Goal: Information Seeking & Learning: Learn about a topic

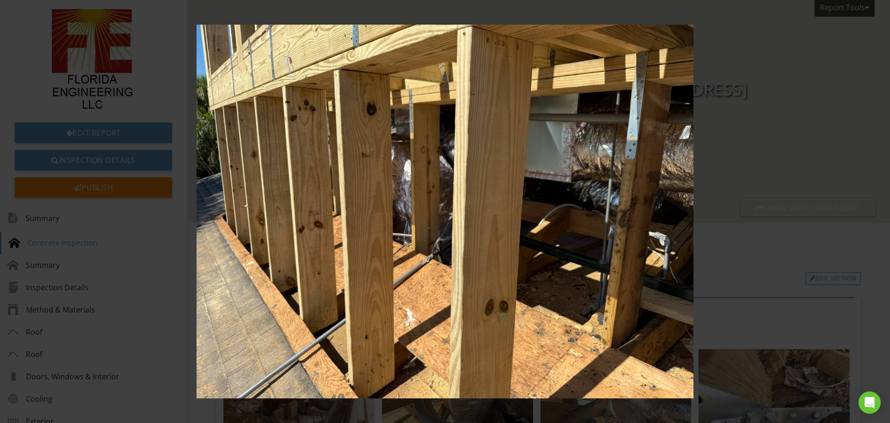
scroll to position [1716, 0]
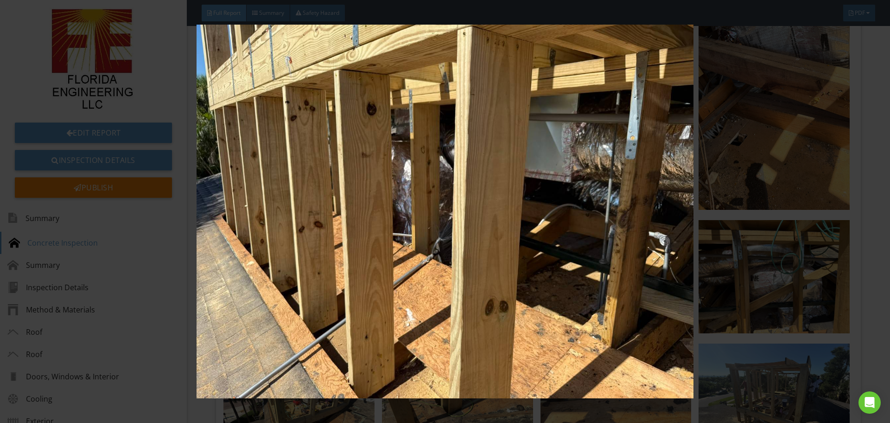
click at [763, 199] on img at bounding box center [445, 211] width 818 height 373
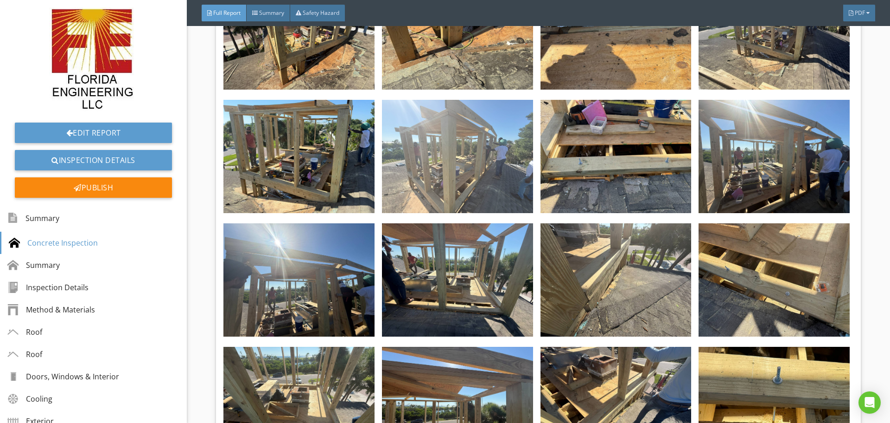
scroll to position [2087, 0]
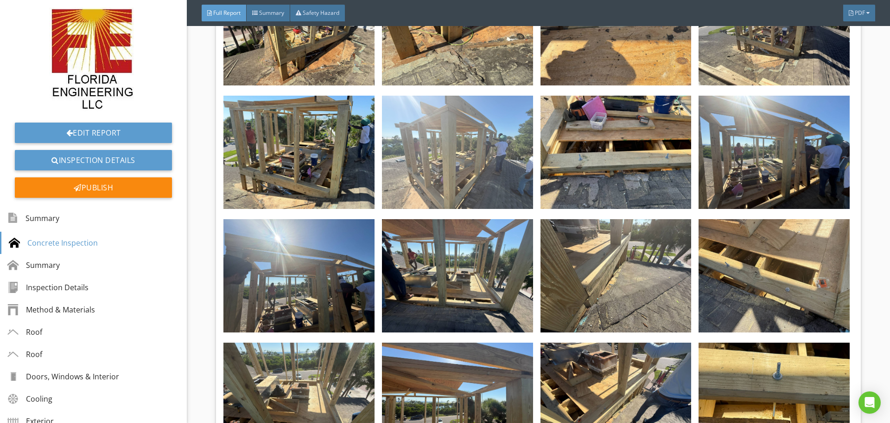
click at [470, 144] on img at bounding box center [457, 152] width 151 height 113
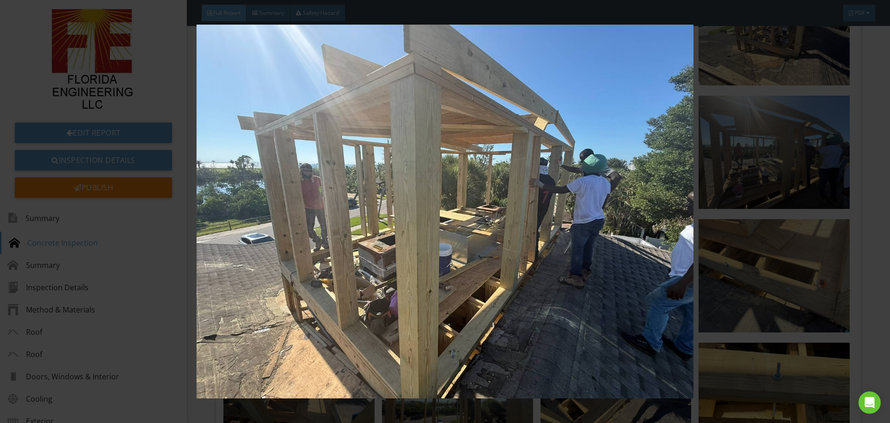
click at [544, 246] on img at bounding box center [445, 211] width 818 height 373
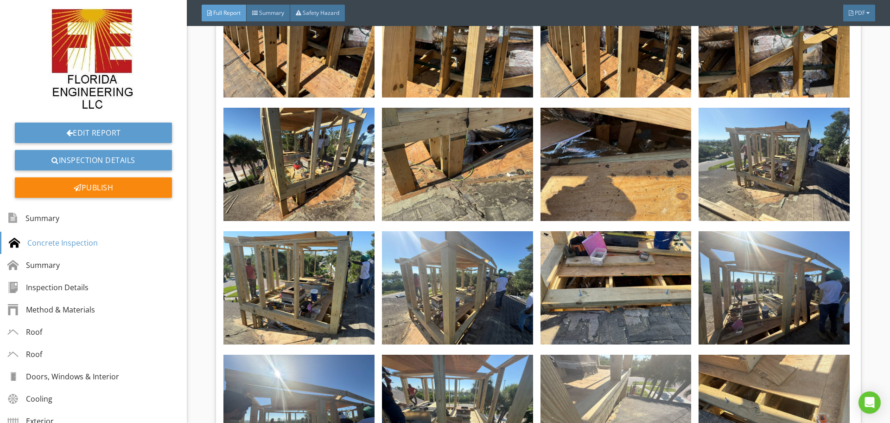
scroll to position [1948, 0]
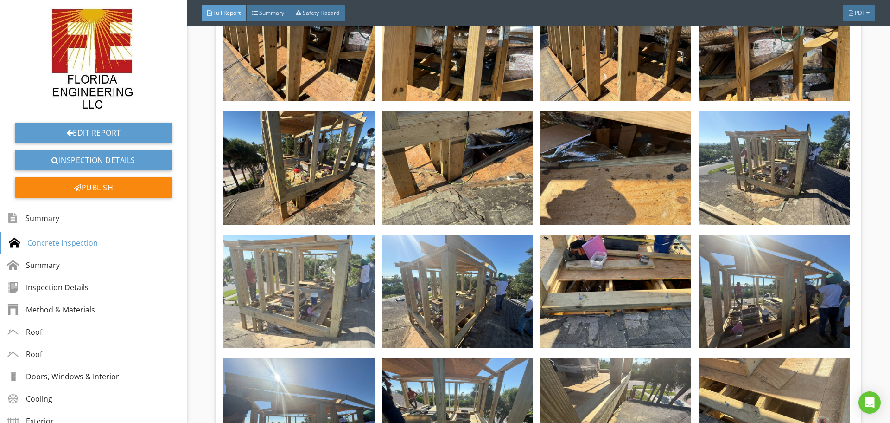
click at [253, 272] on img at bounding box center [299, 291] width 151 height 113
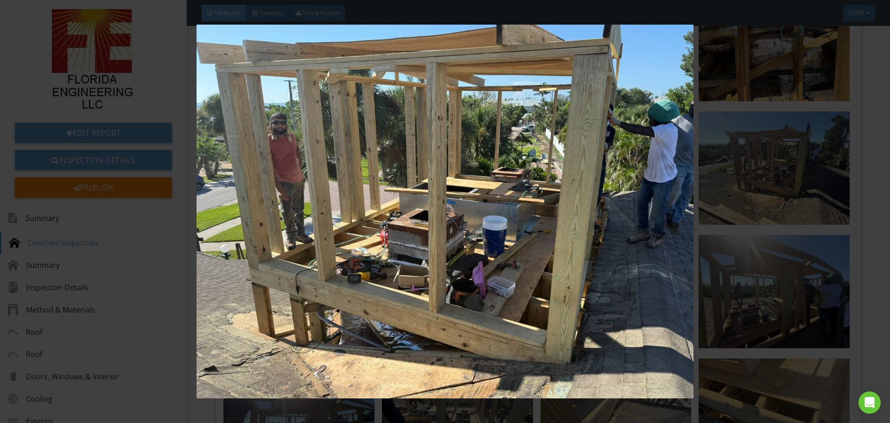
click at [293, 330] on img at bounding box center [445, 211] width 818 height 373
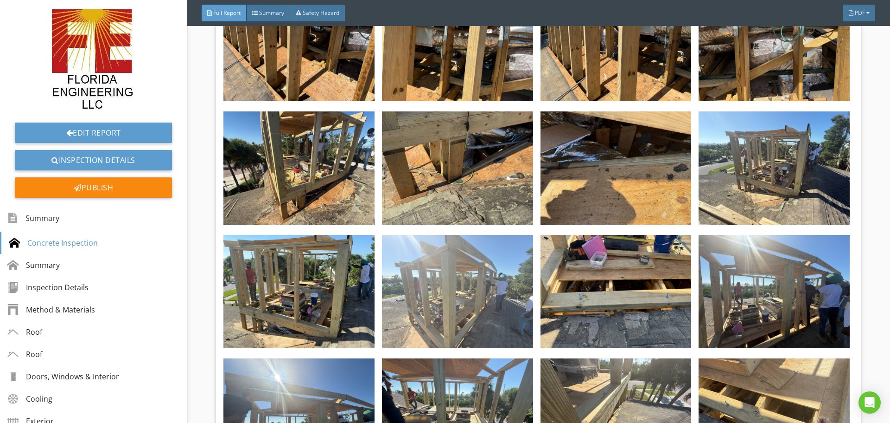
click at [417, 310] on img at bounding box center [457, 291] width 151 height 113
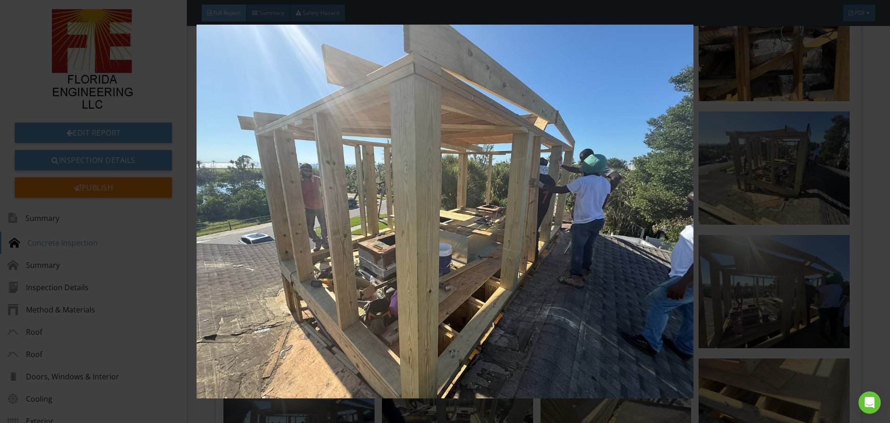
click at [416, 310] on img at bounding box center [445, 211] width 818 height 373
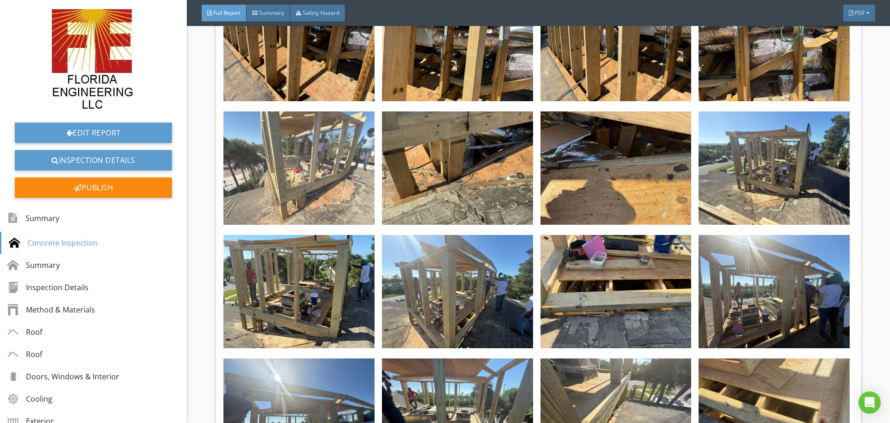
click at [252, 173] on img at bounding box center [299, 167] width 151 height 113
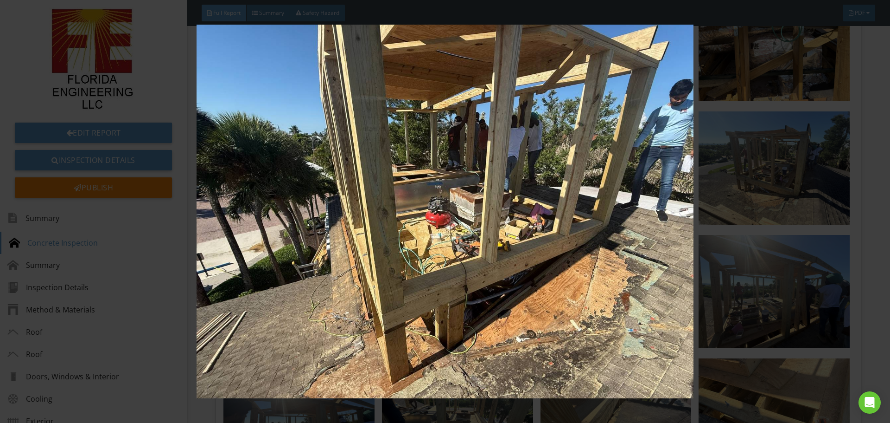
click at [856, 248] on div at bounding box center [445, 211] width 890 height 423
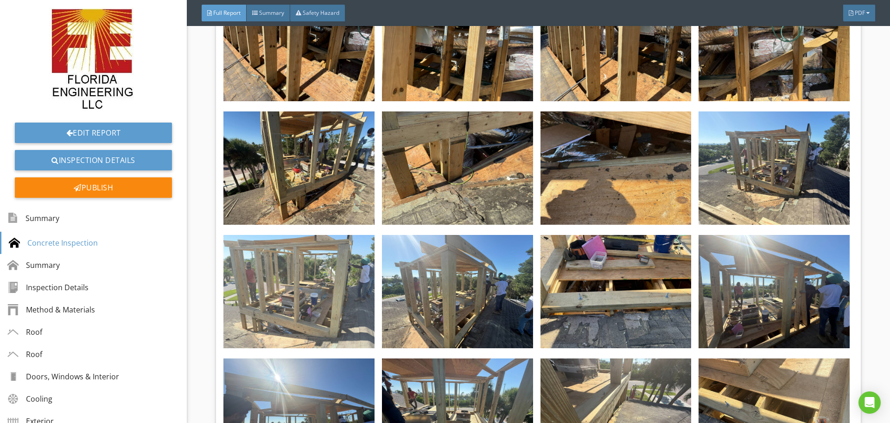
click at [293, 306] on img at bounding box center [299, 291] width 151 height 113
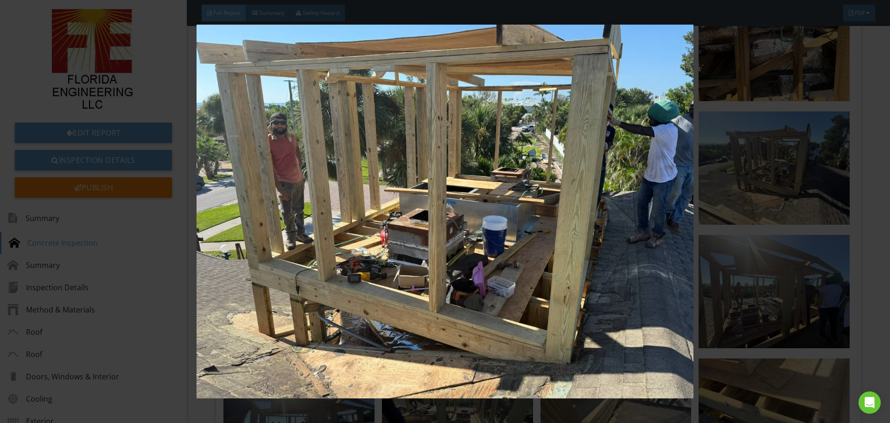
drag, startPoint x: 743, startPoint y: 285, endPoint x: 692, endPoint y: 285, distance: 51.0
click at [743, 285] on img at bounding box center [445, 211] width 818 height 373
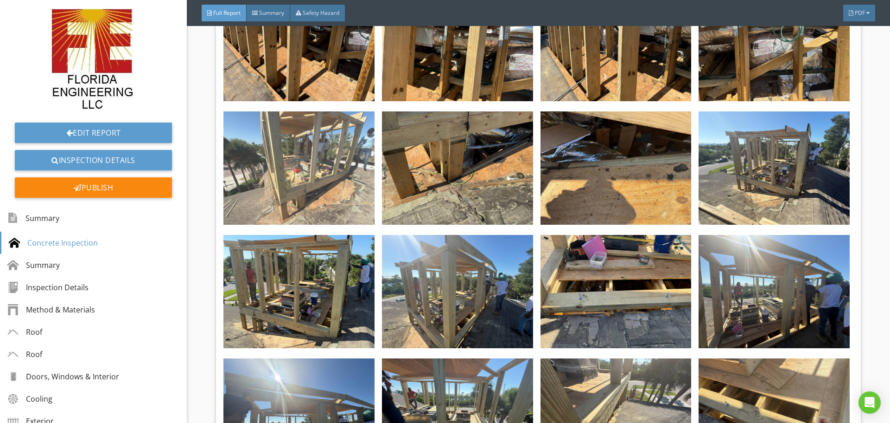
click at [282, 179] on img at bounding box center [299, 167] width 151 height 113
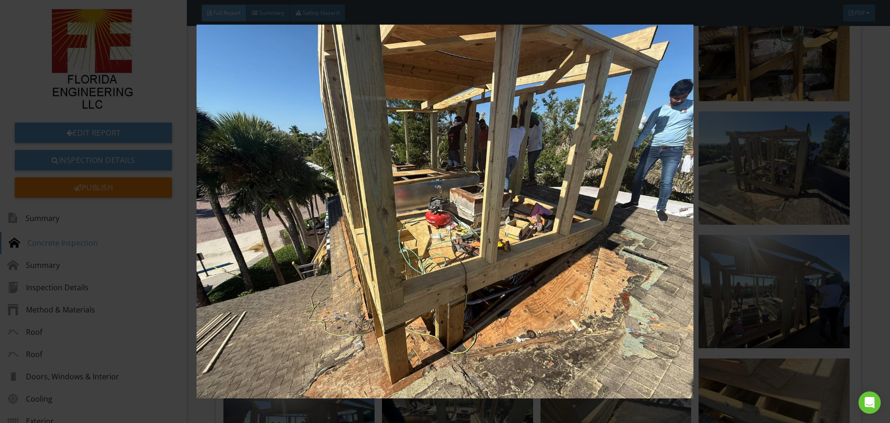
click at [36, 275] on img at bounding box center [445, 211] width 818 height 373
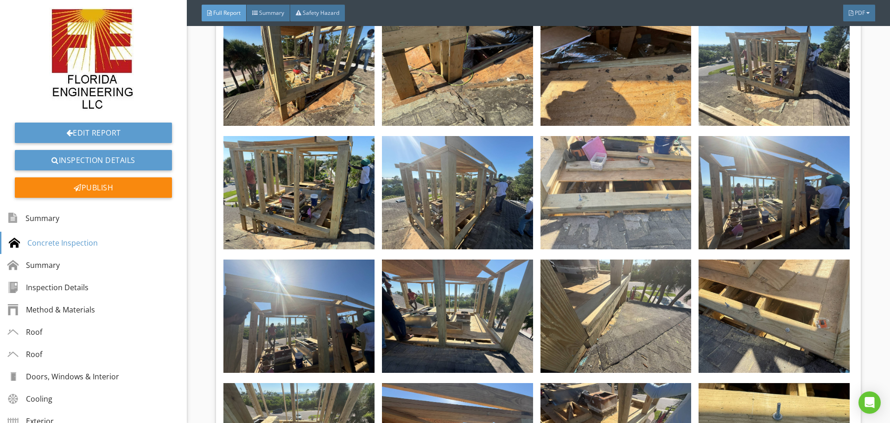
scroll to position [1994, 0]
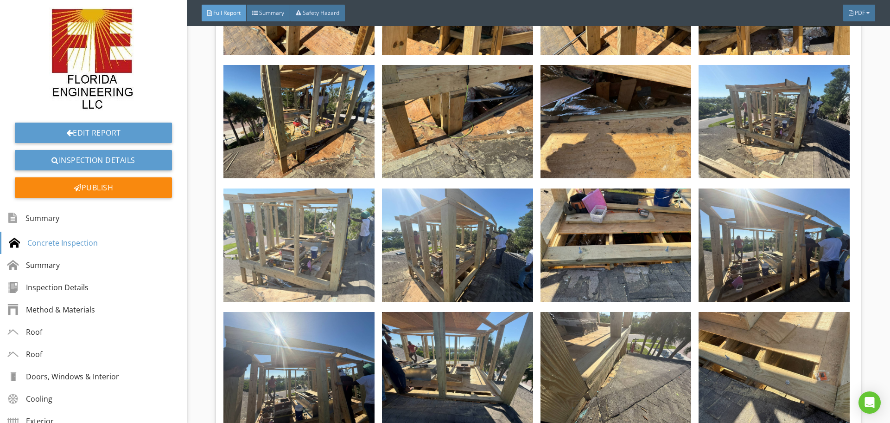
click at [339, 233] on img at bounding box center [299, 244] width 151 height 113
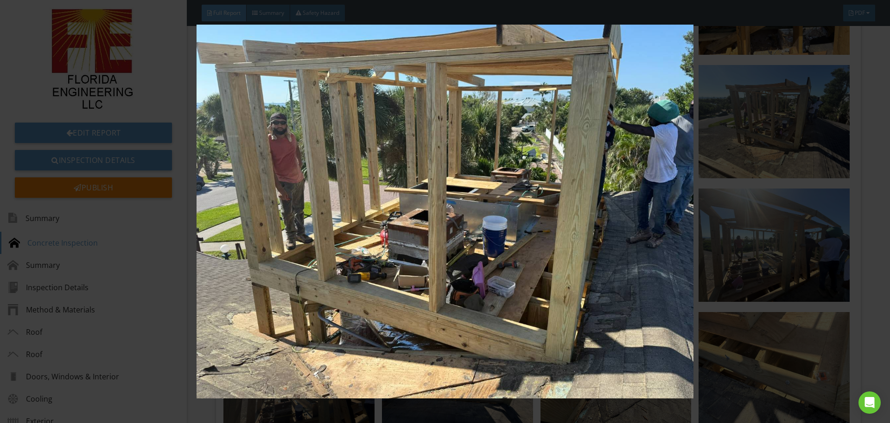
click at [749, 269] on img at bounding box center [445, 211] width 818 height 373
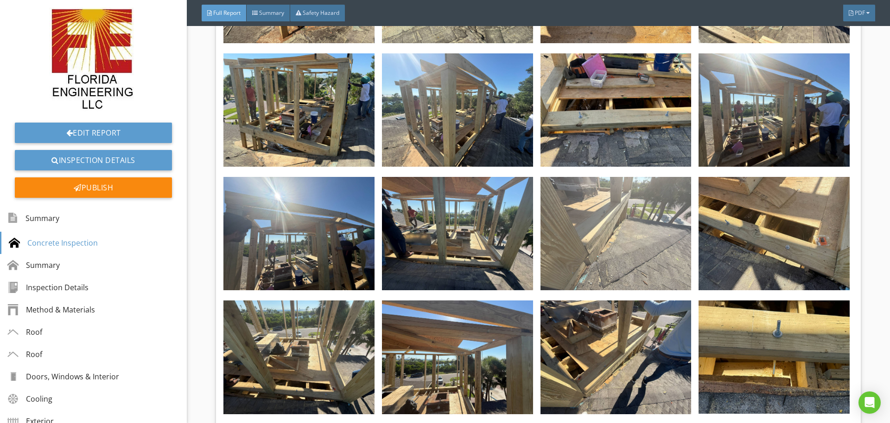
scroll to position [2133, 0]
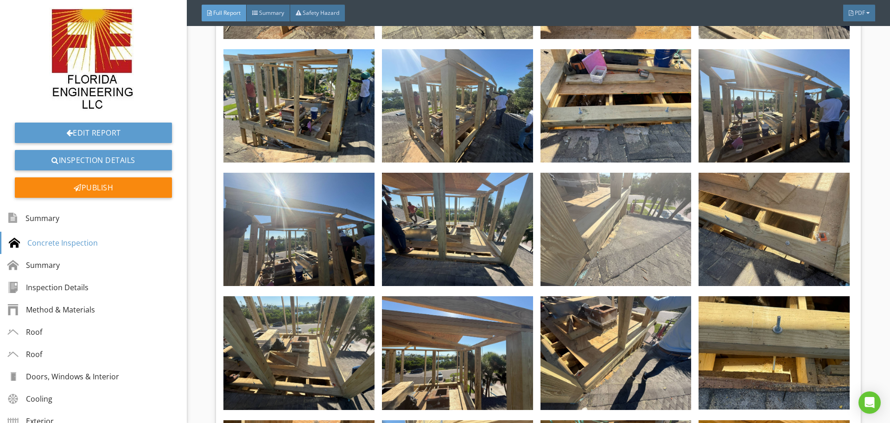
click at [579, 237] on img at bounding box center [616, 229] width 151 height 113
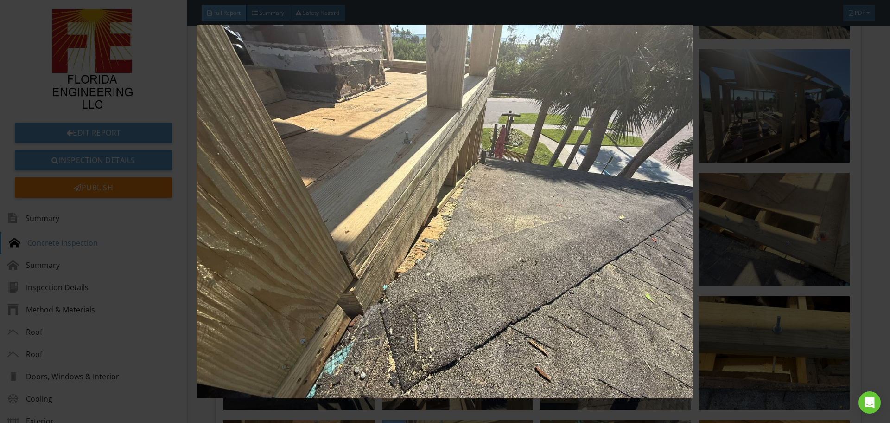
click at [774, 263] on img at bounding box center [445, 211] width 818 height 373
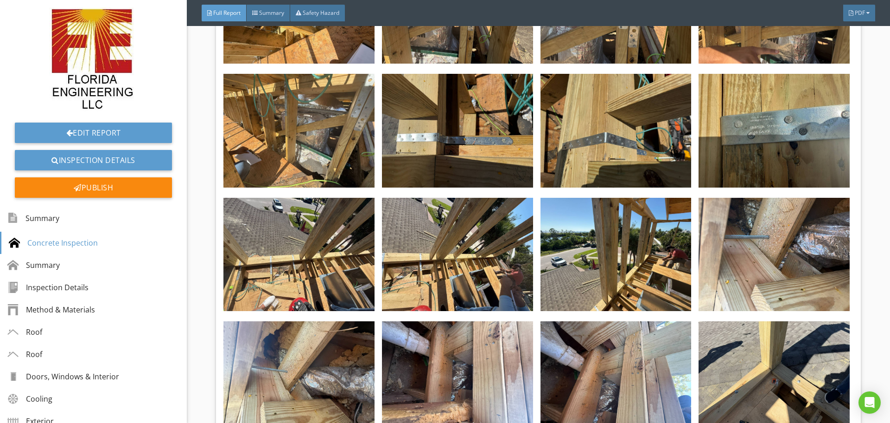
scroll to position [510, 0]
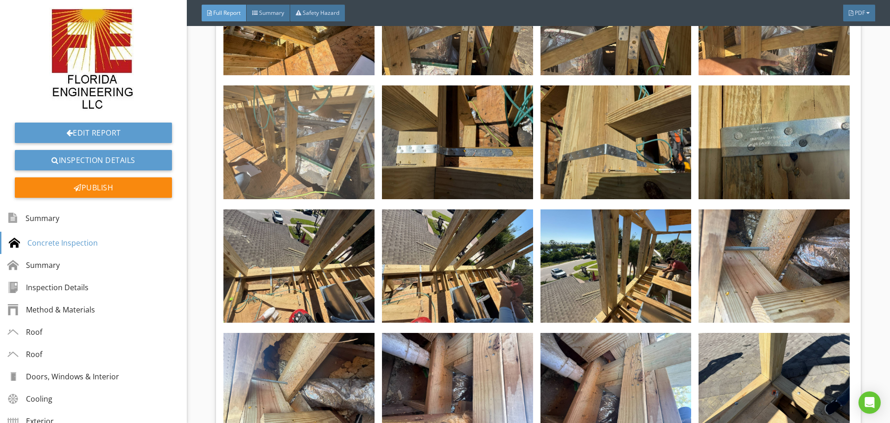
click at [270, 167] on img at bounding box center [299, 141] width 151 height 113
